Goal: Transaction & Acquisition: Purchase product/service

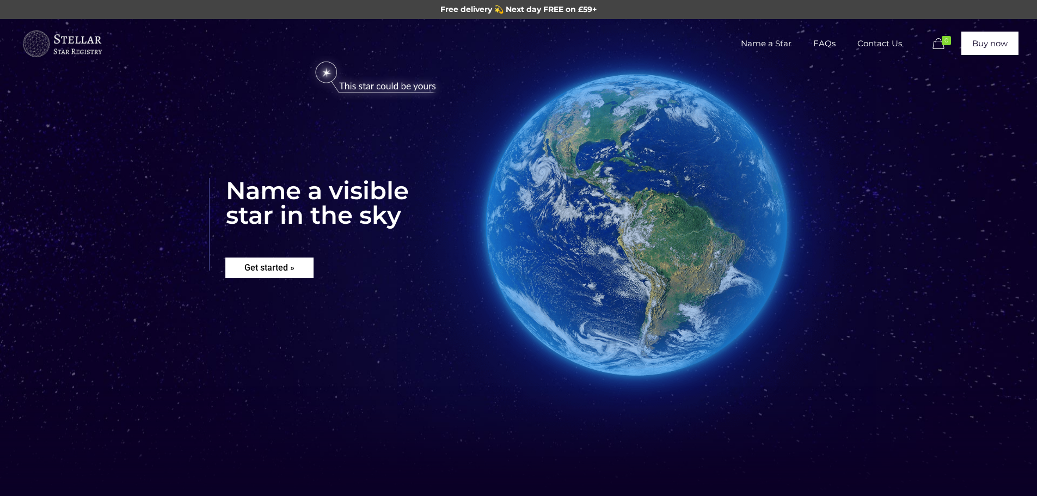
click at [258, 266] on rs-layer "Get started »" at bounding box center [269, 268] width 88 height 21
click at [783, 44] on span "Name a Star" at bounding box center [766, 43] width 72 height 33
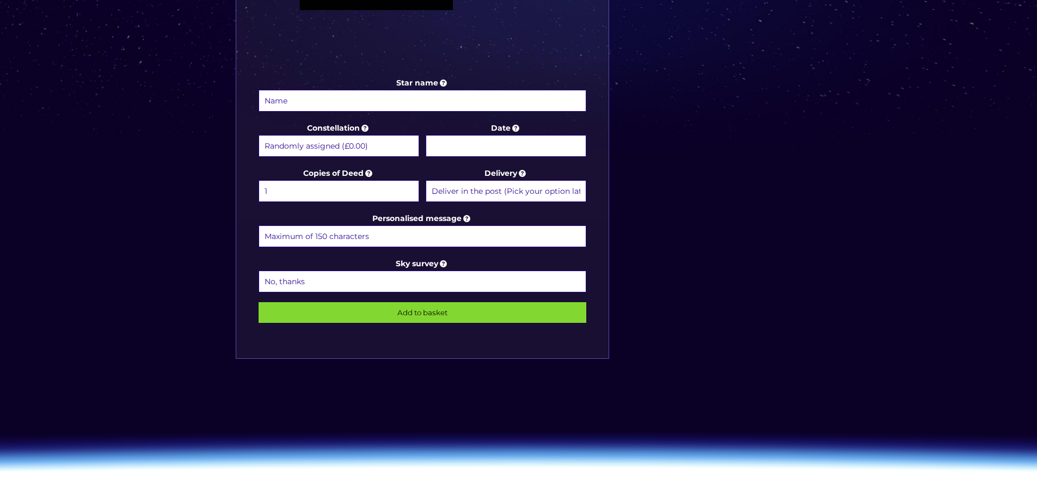
scroll to position [490, 0]
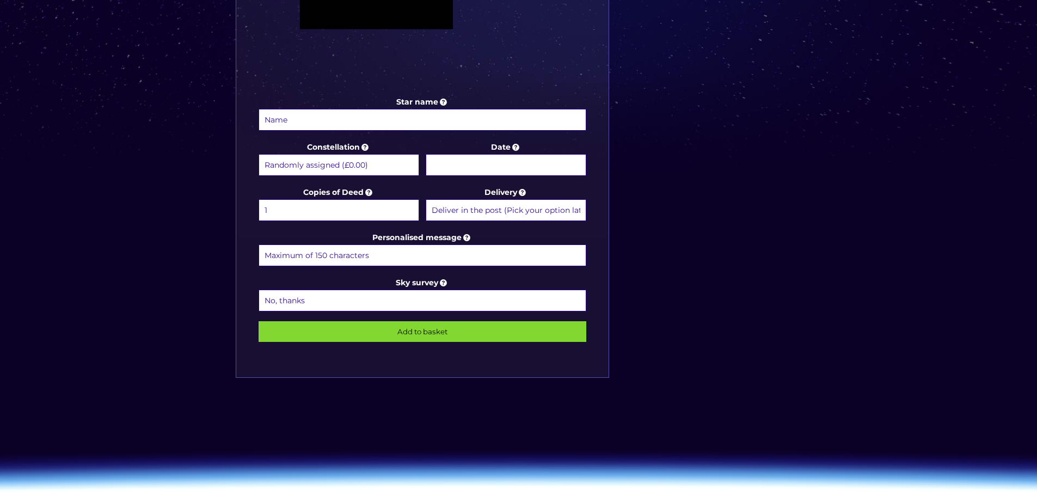
click at [303, 163] on select "Randomly assigned (£0.00) Aquarius - [DATE] - [DATE] (+£9.99) Aries - [DATE] - …" at bounding box center [339, 165] width 161 height 22
click at [379, 137] on div "Star name Star name two (Optional) Constellation Randomly assigned (£0.00) Aqua…" at bounding box center [422, 41] width 373 height 674
click at [368, 146] on icon at bounding box center [365, 147] width 11 height 10
click at [368, 154] on select "Randomly assigned (£0.00) Aquarius - 20 Jan - 18 Feb (+£9.99) Aries - 21 Mar - …" at bounding box center [339, 165] width 161 height 22
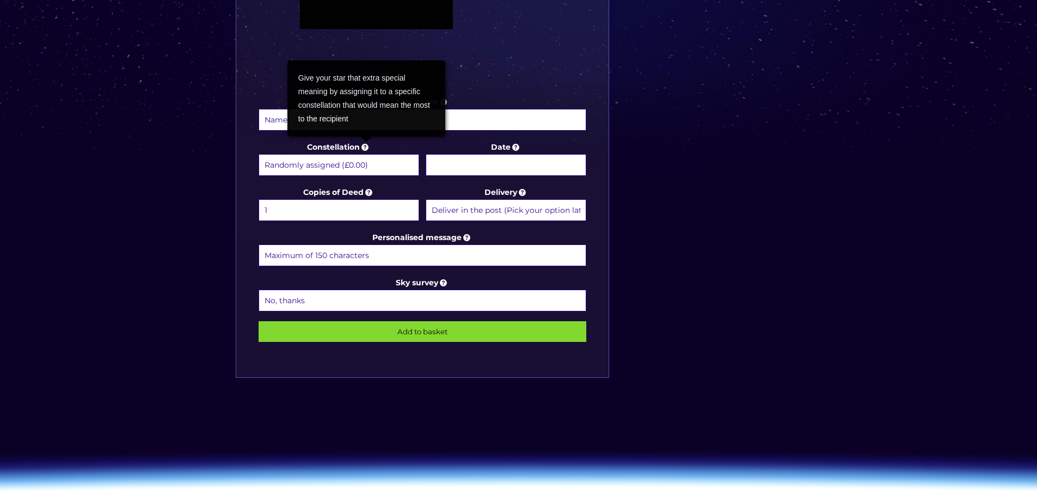
click at [351, 159] on select "Randomly assigned (£0.00) Aquarius - 20 Jan - 18 Feb (+£9.99) Aries - 21 Mar - …" at bounding box center [339, 165] width 161 height 22
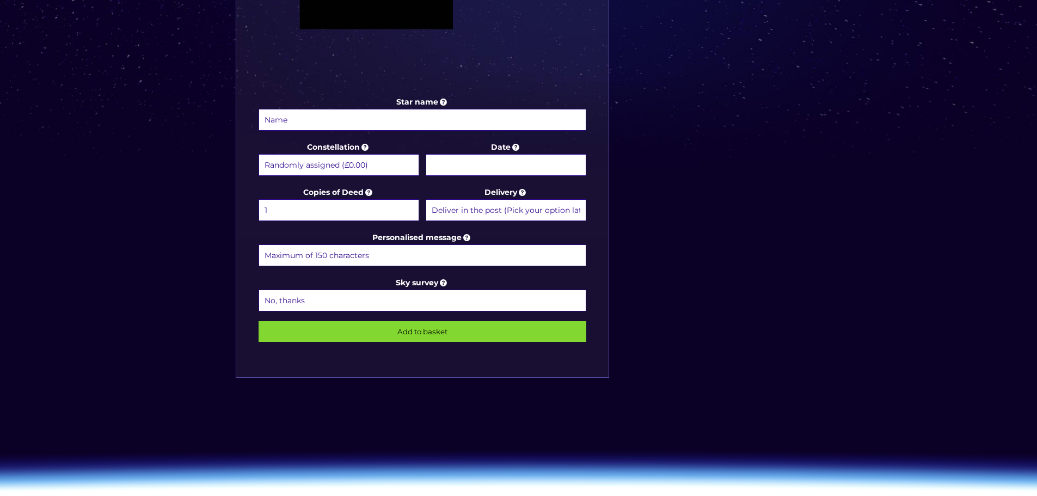
click at [521, 261] on input "Personalised message" at bounding box center [423, 255] width 328 height 22
click at [510, 212] on select "Deliver in the post (Pick your option later) Deliver in the post and by Email (…" at bounding box center [506, 210] width 161 height 22
click at [451, 169] on input "Date" at bounding box center [506, 165] width 161 height 22
